Goal: Transaction & Acquisition: Purchase product/service

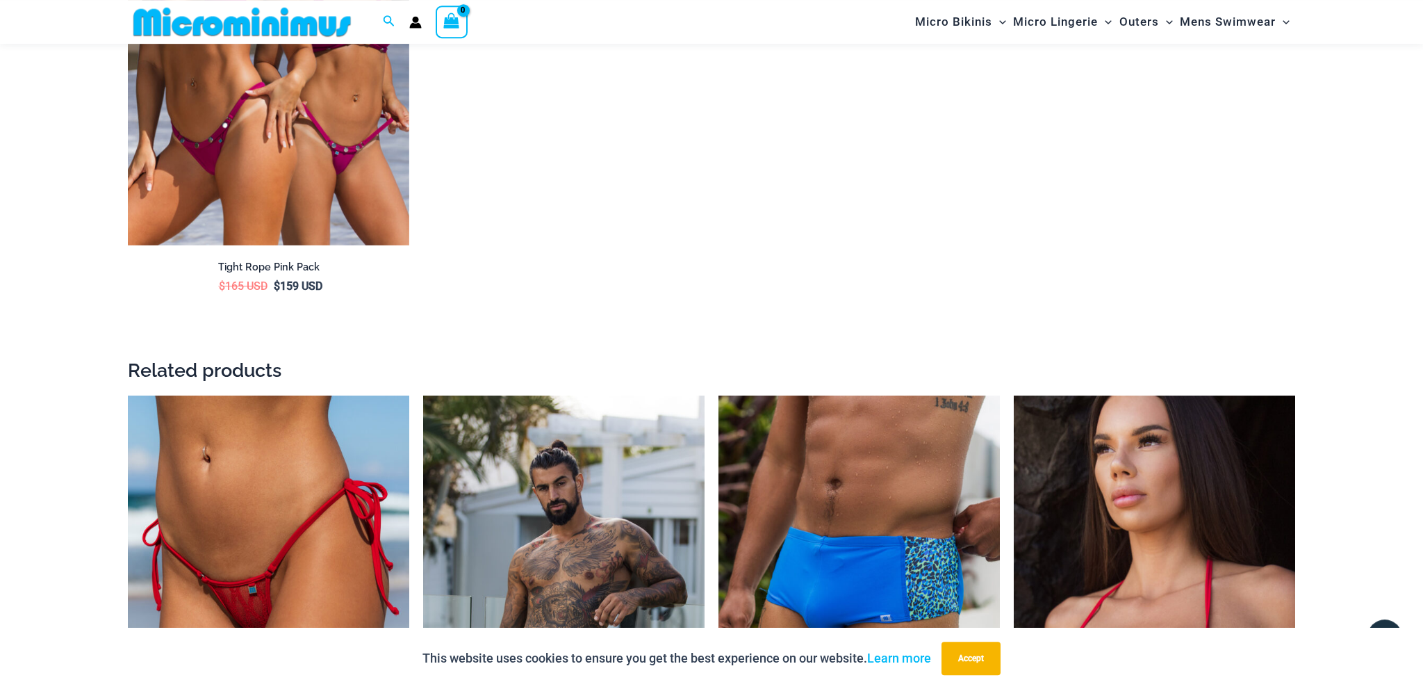
scroll to position [2409, 0]
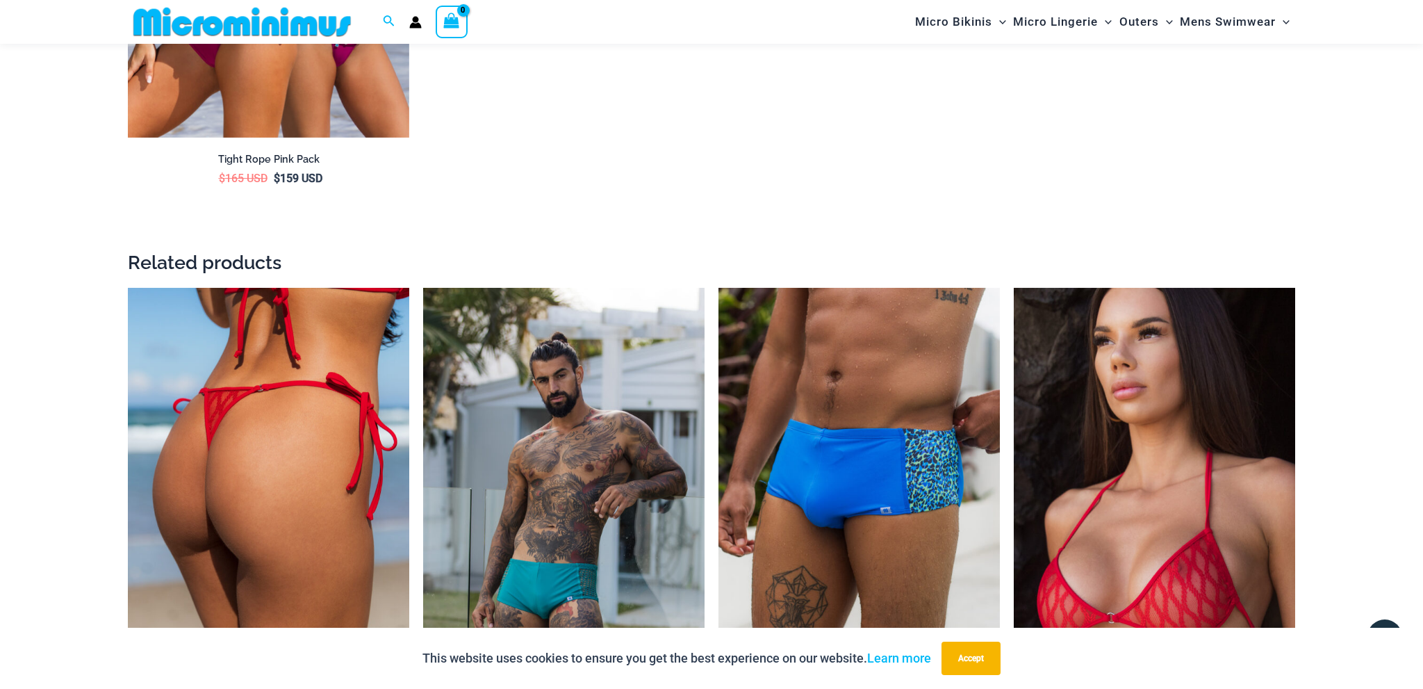
click at [261, 482] on img at bounding box center [268, 499] width 281 height 423
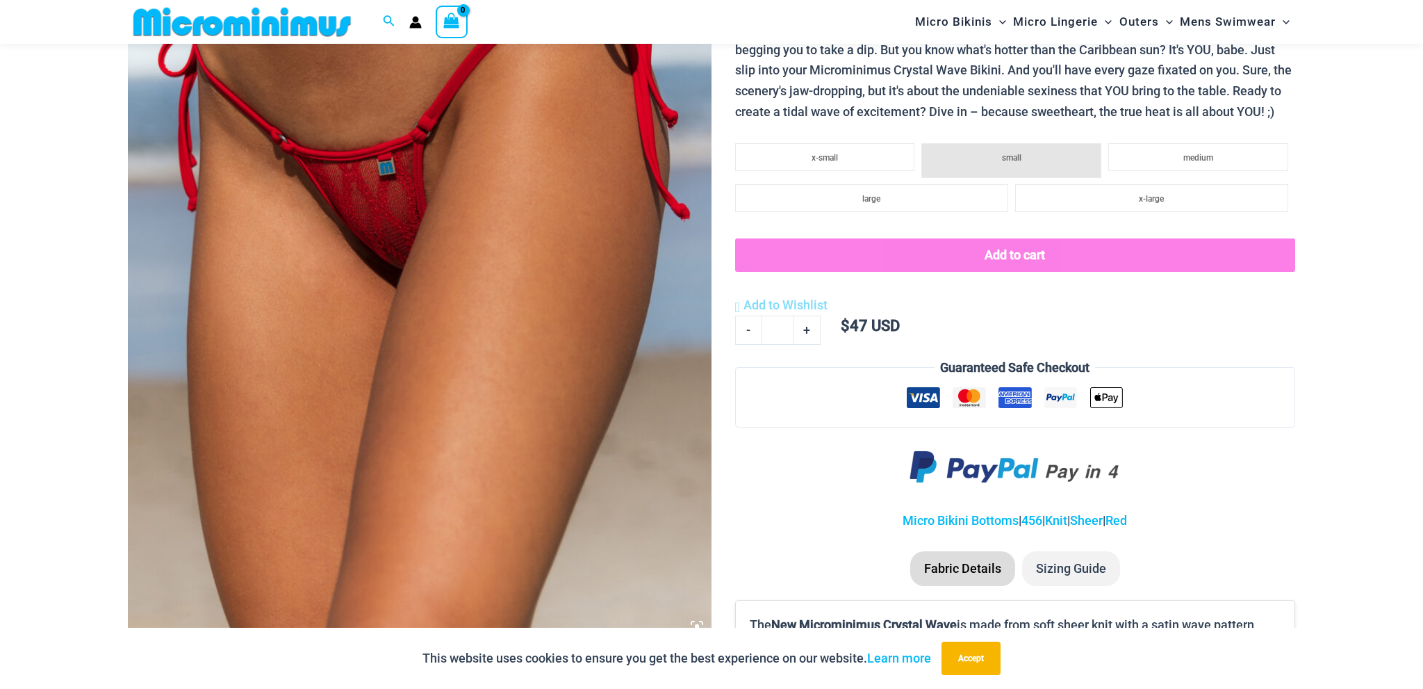
scroll to position [574, 0]
